Goal: Task Accomplishment & Management: Manage account settings

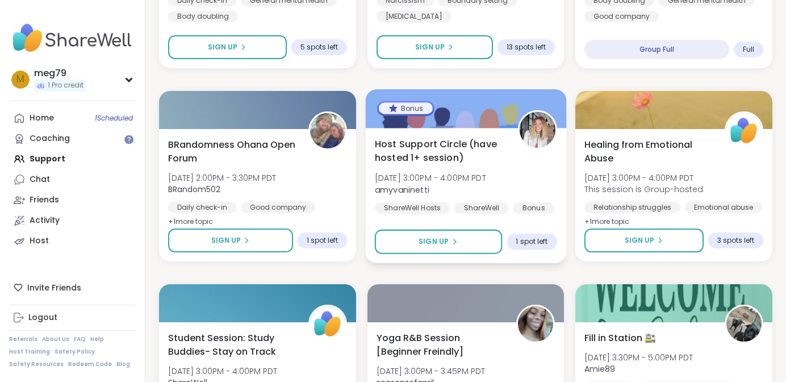
scroll to position [773, 0]
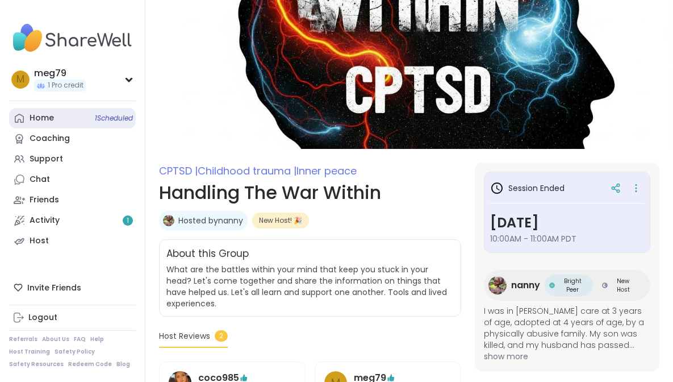
click at [38, 115] on div "Home 1 Scheduled" at bounding box center [42, 117] width 24 height 11
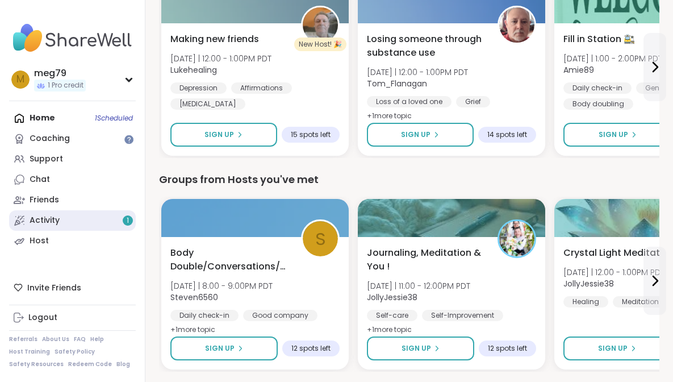
scroll to position [423, 0]
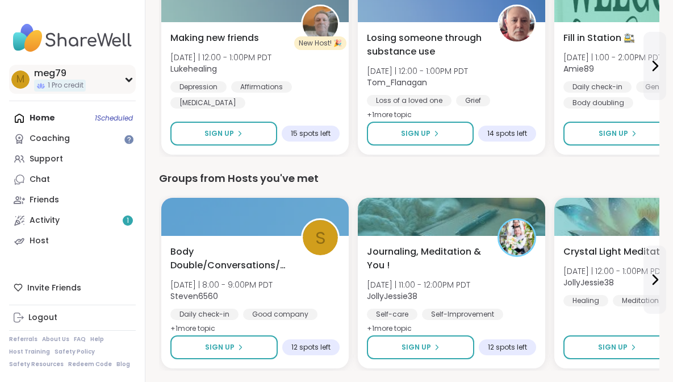
click at [130, 78] on icon at bounding box center [128, 79] width 5 height 3
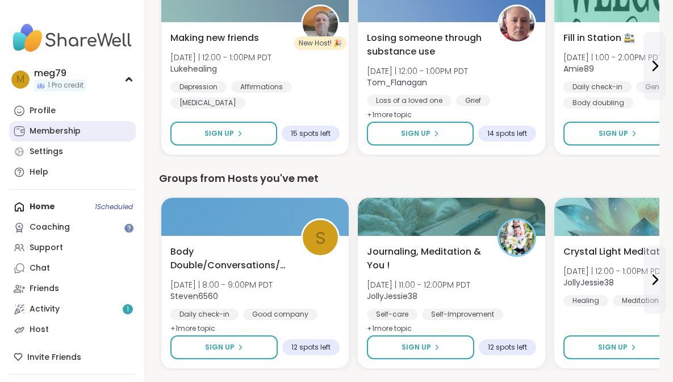
click at [59, 134] on div "Membership" at bounding box center [55, 131] width 51 height 11
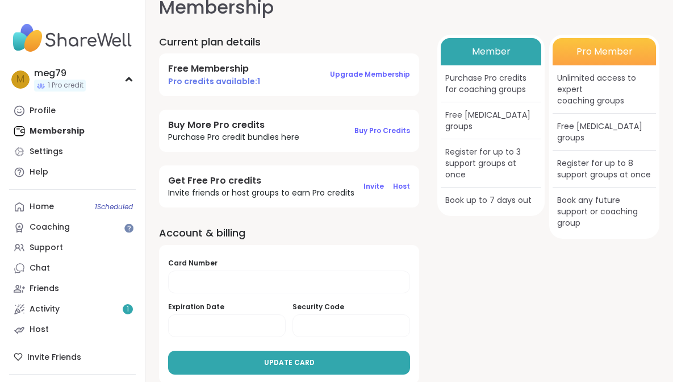
scroll to position [33, 0]
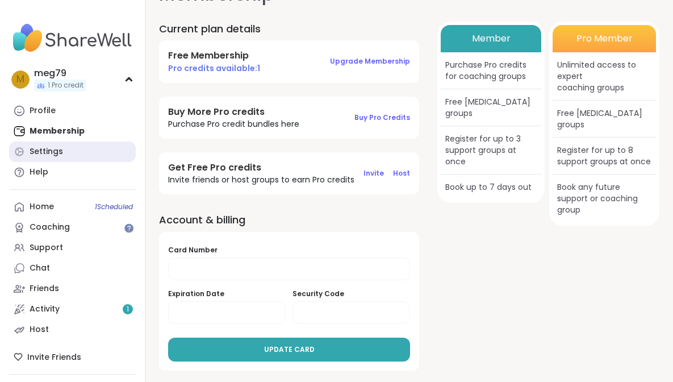
click at [47, 156] on div "Settings" at bounding box center [47, 151] width 34 height 11
select select "**"
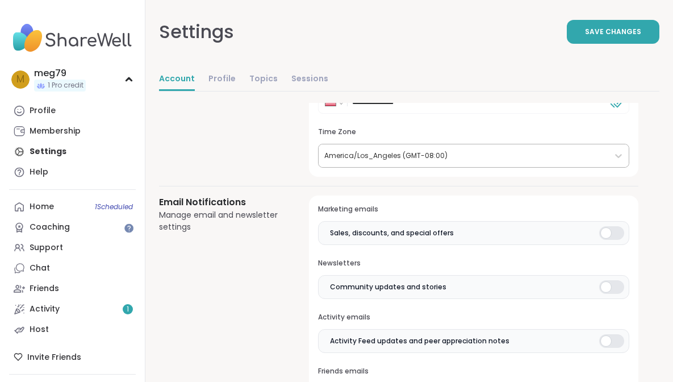
scroll to position [204, 0]
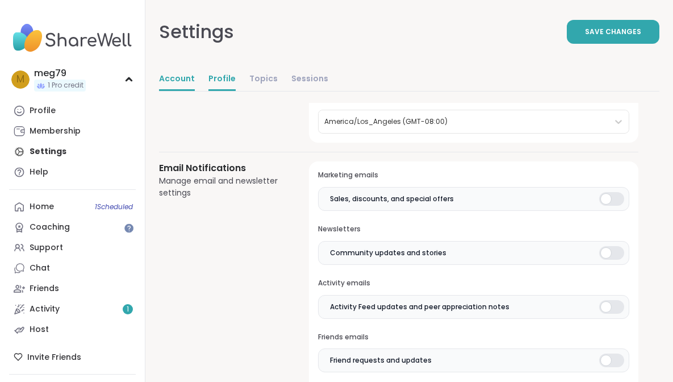
click at [228, 82] on link "Profile" at bounding box center [221, 79] width 27 height 23
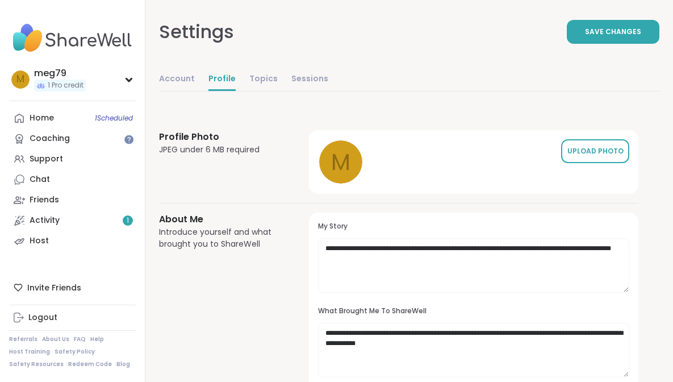
click at [579, 147] on div "UPLOAD PHOTO" at bounding box center [595, 151] width 57 height 10
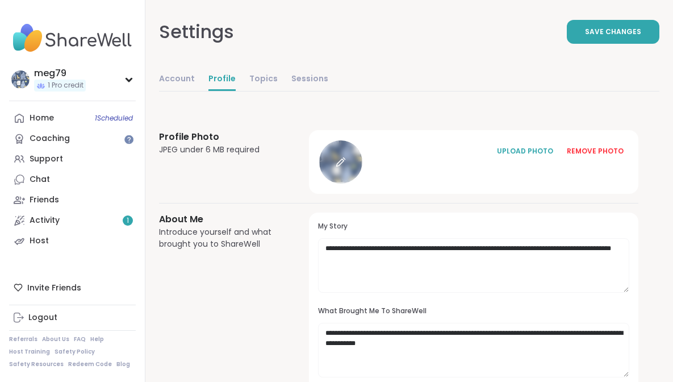
click at [341, 166] on icon at bounding box center [341, 162] width 10 height 10
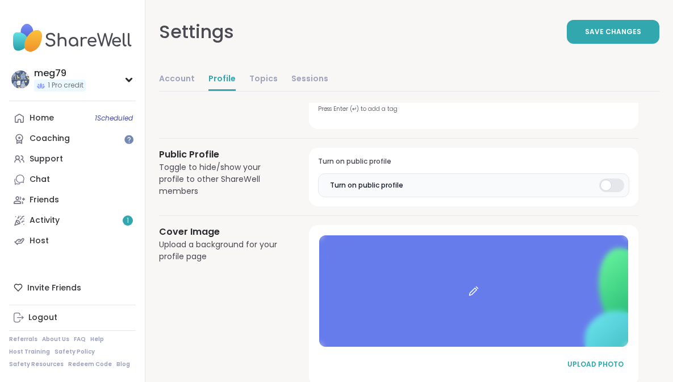
scroll to position [567, 0]
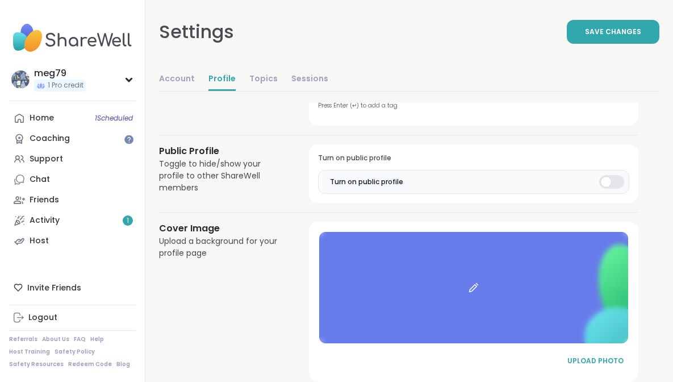
click at [381, 274] on div at bounding box center [473, 287] width 309 height 111
click at [477, 286] on icon at bounding box center [472, 287] width 7 height 7
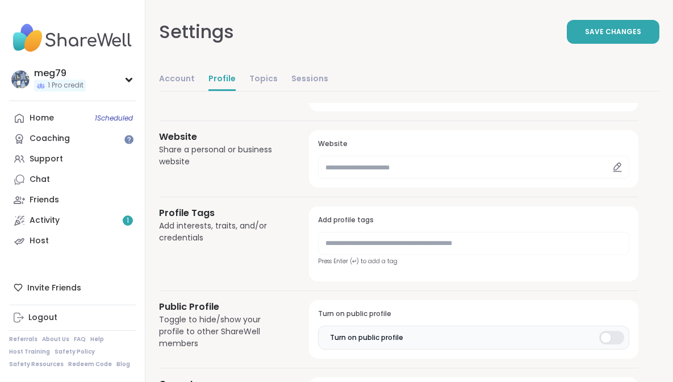
scroll to position [595, 0]
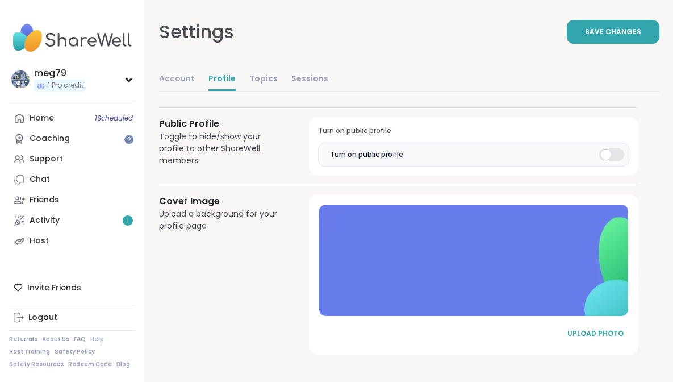
click at [212, 218] on div "Upload a background for your profile page" at bounding box center [220, 220] width 123 height 24
click at [599, 332] on div "UPLOAD PHOTO" at bounding box center [595, 333] width 57 height 10
click at [477, 262] on icon at bounding box center [474, 260] width 10 height 10
click at [469, 261] on icon at bounding box center [474, 260] width 10 height 10
click at [477, 260] on icon at bounding box center [474, 260] width 10 height 10
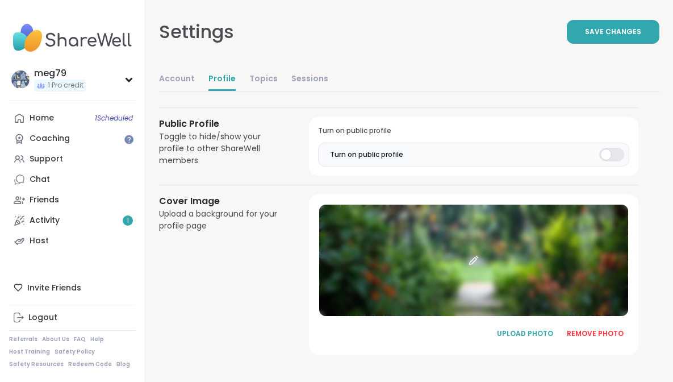
click at [494, 271] on div at bounding box center [473, 259] width 309 height 111
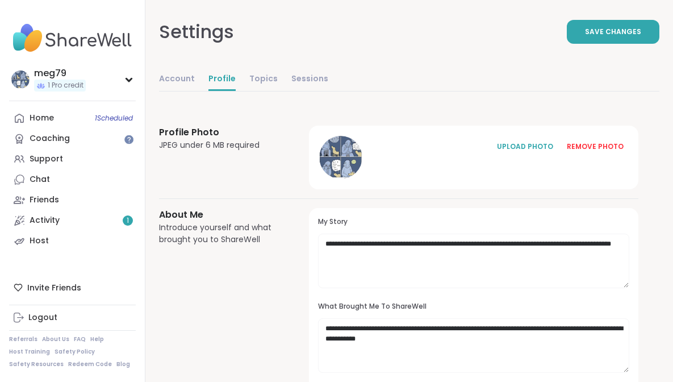
scroll to position [0, 0]
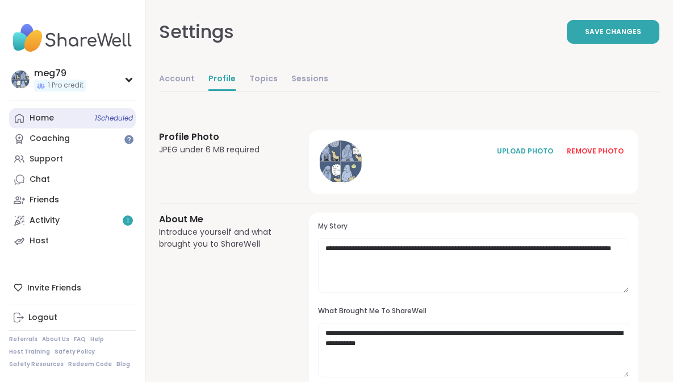
click at [65, 116] on link "Home 1 Scheduled" at bounding box center [72, 118] width 127 height 20
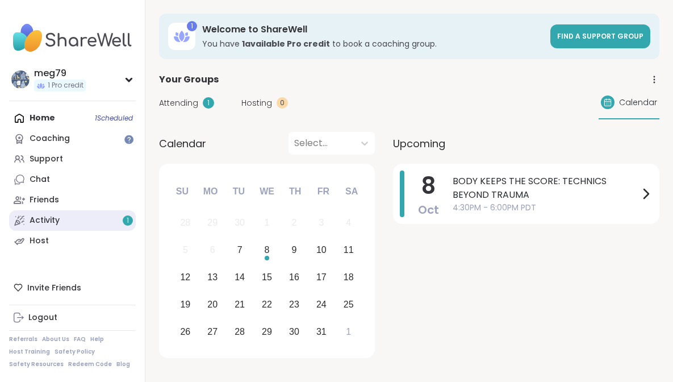
click at [94, 219] on link "Activity 1" at bounding box center [72, 220] width 127 height 20
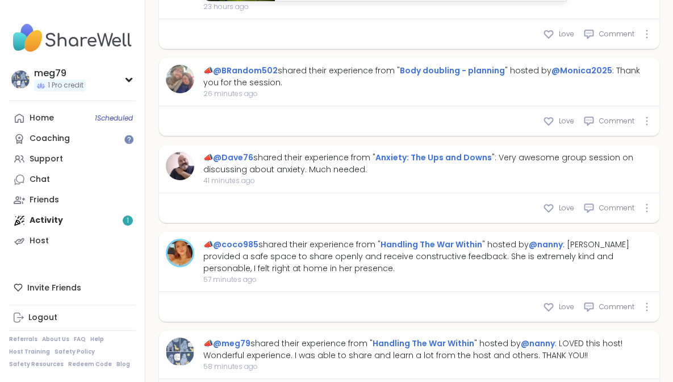
scroll to position [310, 0]
